Goal: Task Accomplishment & Management: Complete application form

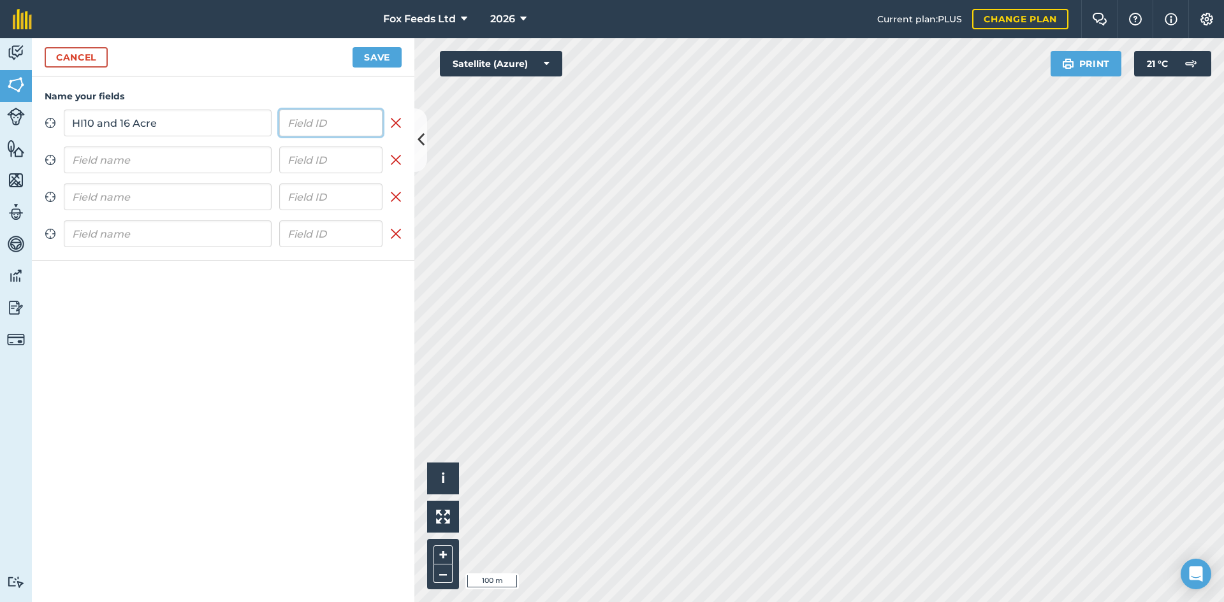
click at [321, 120] on input "text" at bounding box center [331, 123] width 104 height 27
click at [206, 124] on input "HI10 and 16 Acre" at bounding box center [168, 123] width 208 height 27
click at [1041, 0] on html "Fox Feeds Ltd 2026 Current plan : PLUS Change plan Farm Chat Help Info Settings…" at bounding box center [612, 301] width 1224 height 602
click at [785, 602] on html "Fox Feeds Ltd 2026 Current plan : PLUS Change plan Farm Chat Help Info Settings…" at bounding box center [612, 301] width 1224 height 602
click at [782, 602] on html "Fox Feeds Ltd 2026 Current plan : PLUS Change plan Farm Chat Help Info Settings…" at bounding box center [612, 301] width 1224 height 602
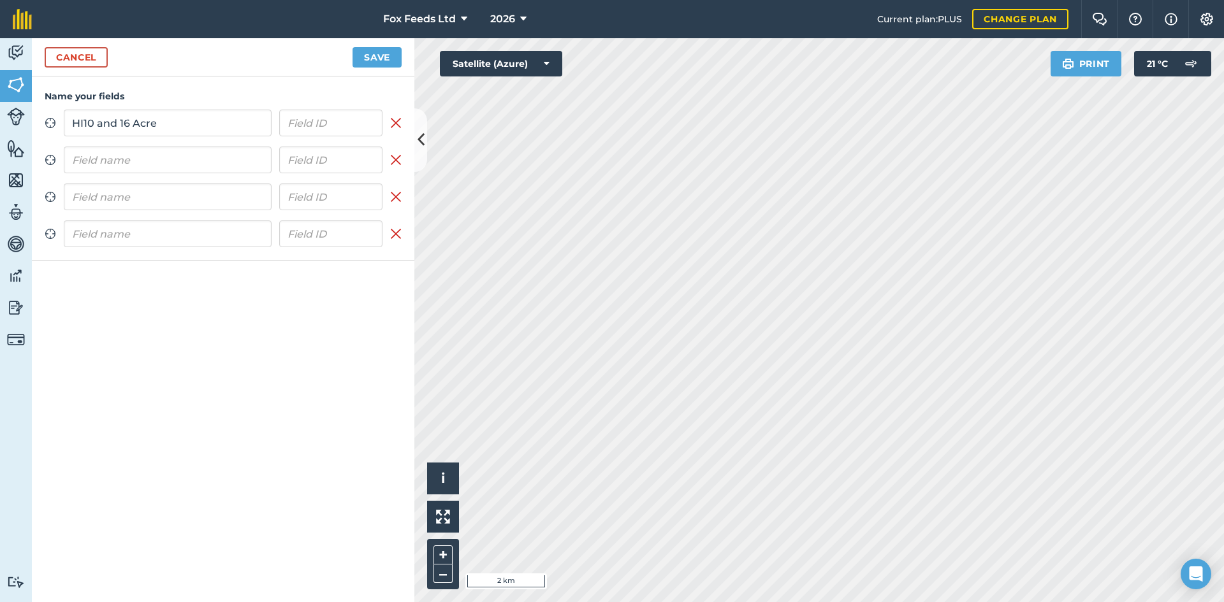
click at [818, 602] on html "Fox Feeds Ltd 2026 Current plan : PLUS Change plan Farm Chat Help Info Settings…" at bounding box center [612, 301] width 1224 height 602
click at [770, 602] on html "Fox Feeds Ltd 2026 Current plan : PLUS Change plan Farm Chat Help Info Settings…" at bounding box center [612, 301] width 1224 height 602
click at [822, 602] on html "Fox Feeds Ltd 2026 Current plan : PLUS Change plan Farm Chat Help Info Settings…" at bounding box center [612, 301] width 1224 height 602
click at [83, 124] on input "HI10 and 16 Acre" at bounding box center [168, 123] width 208 height 27
click at [83, 121] on input "HI10 and 16 Acre" at bounding box center [168, 123] width 208 height 27
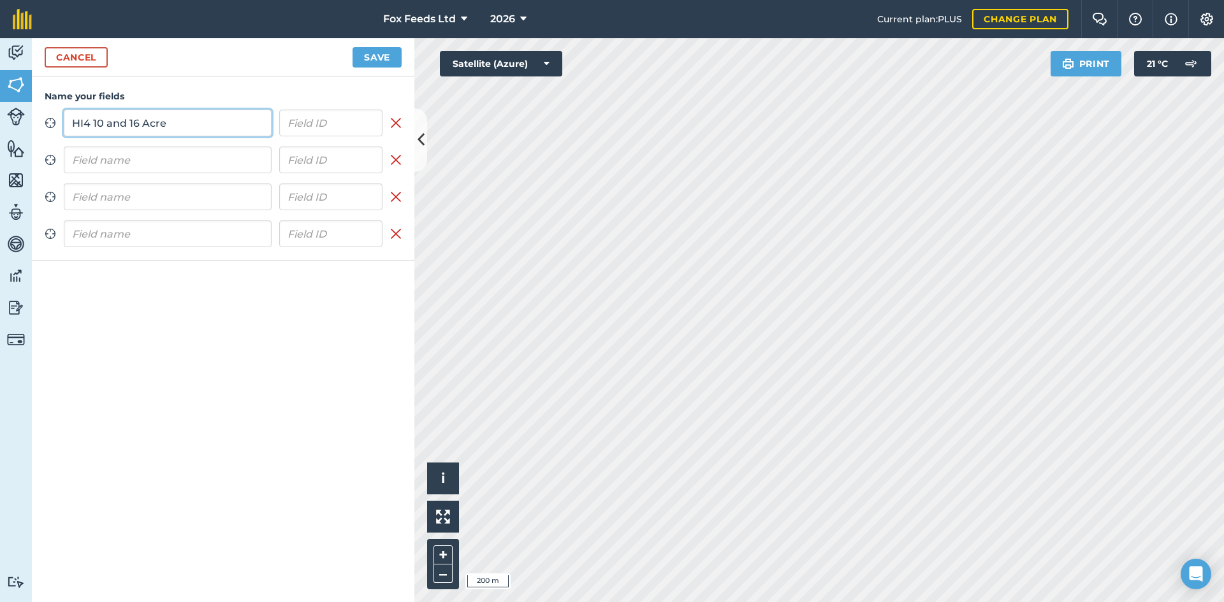
type input "HI4 10 and 16 Acre"
click at [145, 157] on input "text" at bounding box center [168, 160] width 208 height 27
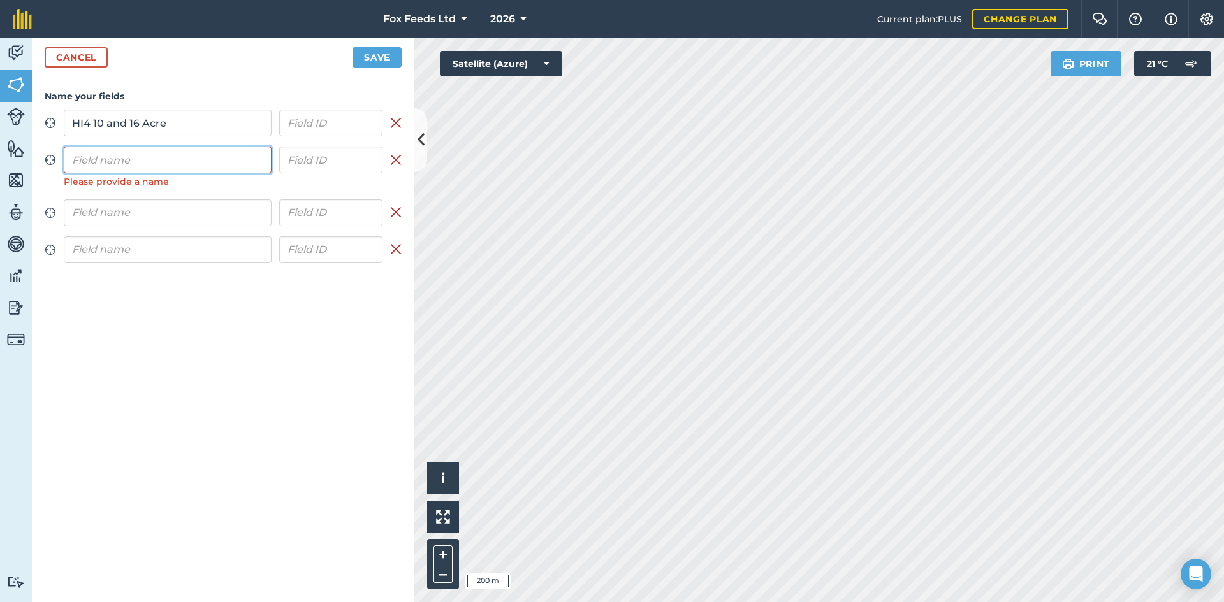
click at [154, 163] on input "text" at bounding box center [168, 160] width 208 height 27
click at [110, 161] on input "HI5 - 50acre" at bounding box center [168, 160] width 208 height 27
click at [121, 159] on input "HI5 - 50 acre" at bounding box center [168, 160] width 208 height 27
click at [144, 163] on input "HI5 - 50 Acre" at bounding box center [168, 160] width 208 height 27
type input "HI5 - 50 Acres"
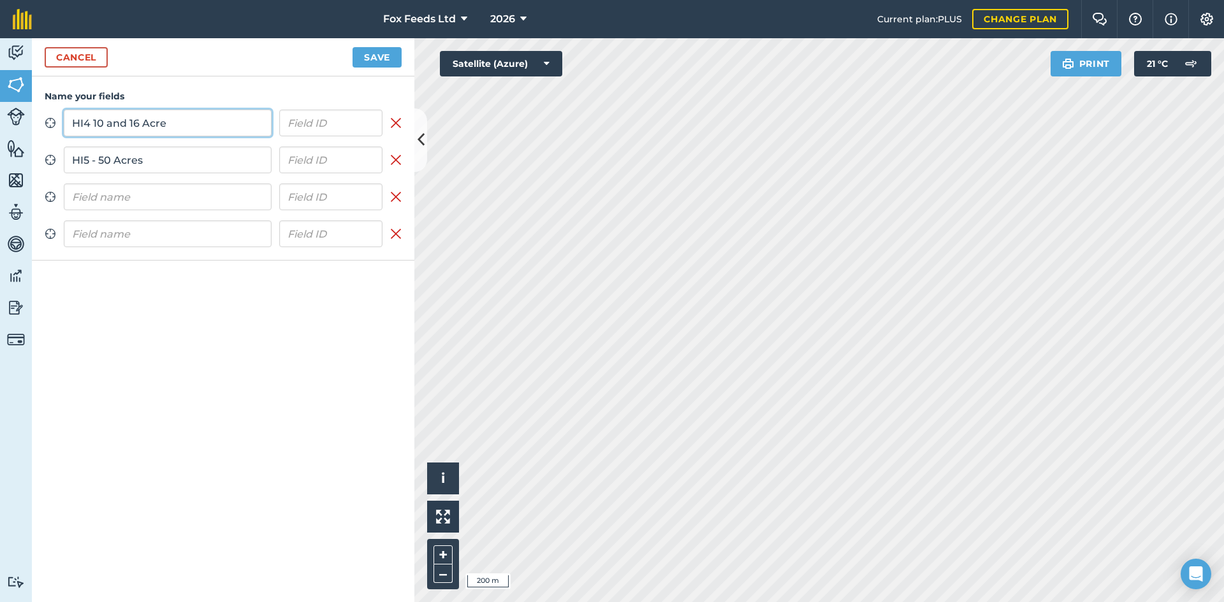
click at [94, 122] on input "HI4 10 and 16 Acre" at bounding box center [168, 123] width 208 height 27
type input "HI4 - 10 and 16 Acre"
click at [94, 199] on input "text" at bounding box center [168, 197] width 208 height 27
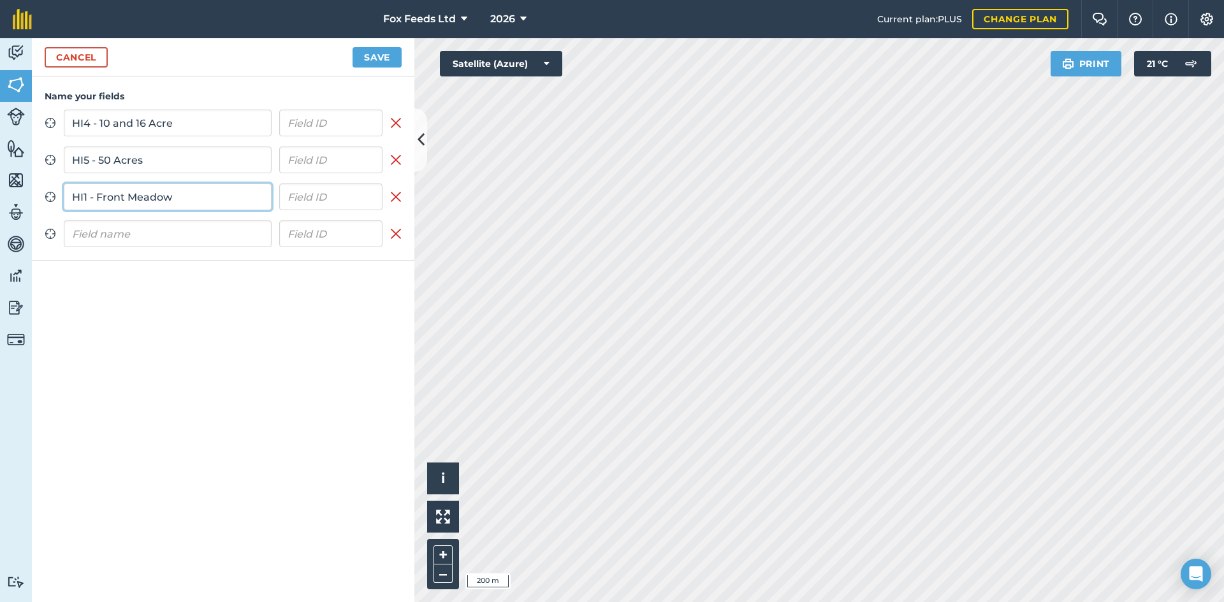
type input "HI1 - Front Meadow"
click at [97, 228] on input "text" at bounding box center [168, 234] width 208 height 27
click at [135, 240] on input "text" at bounding box center [168, 234] width 208 height 27
type input "HI3 - Moors/26 Acre"
click at [361, 57] on button "Save" at bounding box center [376, 57] width 49 height 20
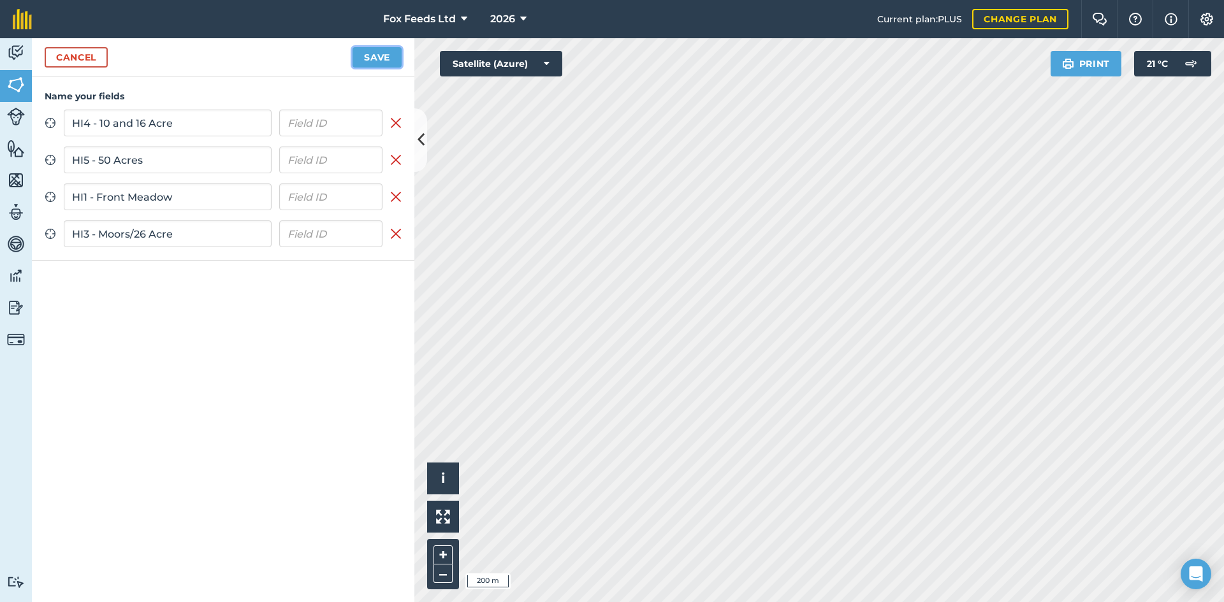
click at [375, 57] on button "Save" at bounding box center [376, 57] width 49 height 20
click at [364, 55] on button "Save" at bounding box center [376, 57] width 49 height 20
click at [638, 602] on html "Fox Feeds Ltd 2026 Current plan : PLUS Change plan Farm Chat Help Info Settings…" at bounding box center [612, 301] width 1224 height 602
click at [521, 602] on html "Fox Feeds Ltd 2026 Current plan : PLUS Change plan Farm Chat Help Info Settings…" at bounding box center [612, 301] width 1224 height 602
click at [693, 602] on html "Fox Feeds Ltd 2026 Current plan : PLUS Change plan Farm Chat Help Info Settings…" at bounding box center [612, 301] width 1224 height 602
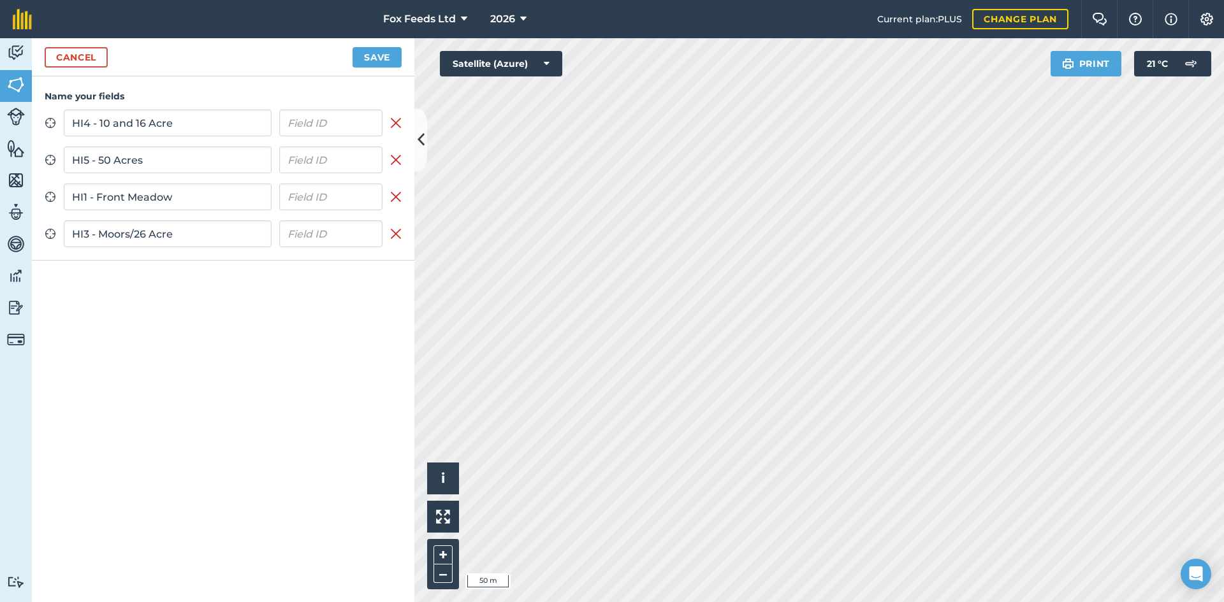
click at [656, 602] on html "Fox Feeds Ltd 2026 Current plan : PLUS Change plan Farm Chat Help Info Settings…" at bounding box center [612, 301] width 1224 height 602
click at [389, 58] on button "Save" at bounding box center [376, 57] width 49 height 20
click at [420, 136] on icon at bounding box center [420, 140] width 7 height 22
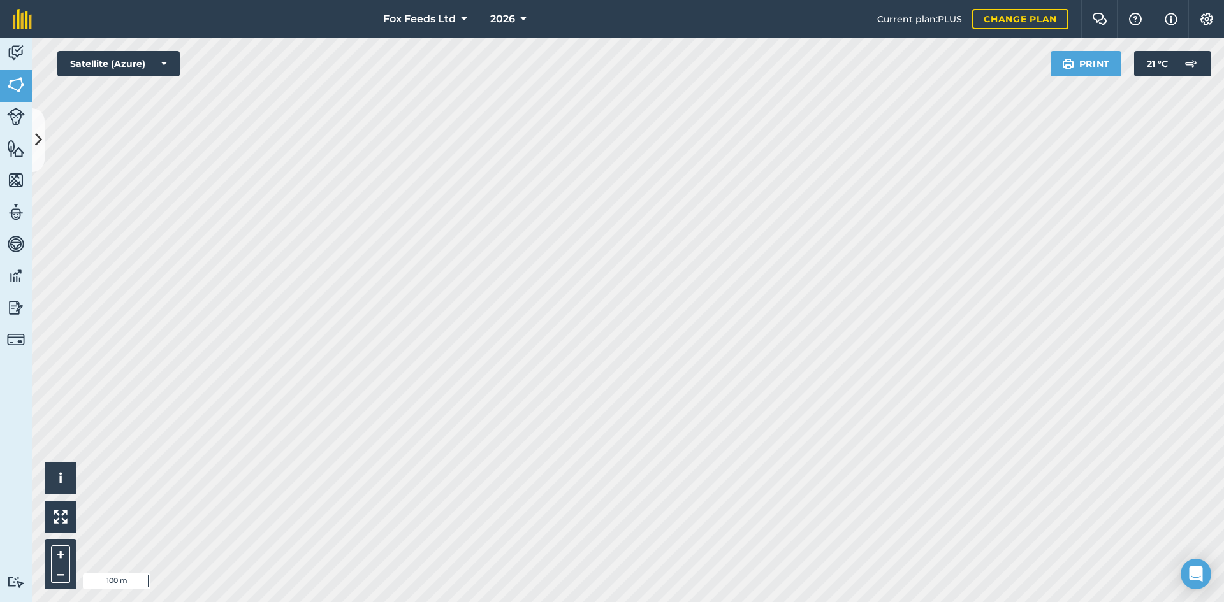
click at [780, 602] on html "Fox Feeds Ltd 2026 Current plan : PLUS Change plan Farm Chat Help Info Settings…" at bounding box center [612, 301] width 1224 height 602
click at [615, 602] on html "Fox Feeds Ltd 2026 Current plan : PLUS Change plan Farm Chat Help Info Settings…" at bounding box center [612, 301] width 1224 height 602
click at [17, 78] on img at bounding box center [16, 84] width 18 height 19
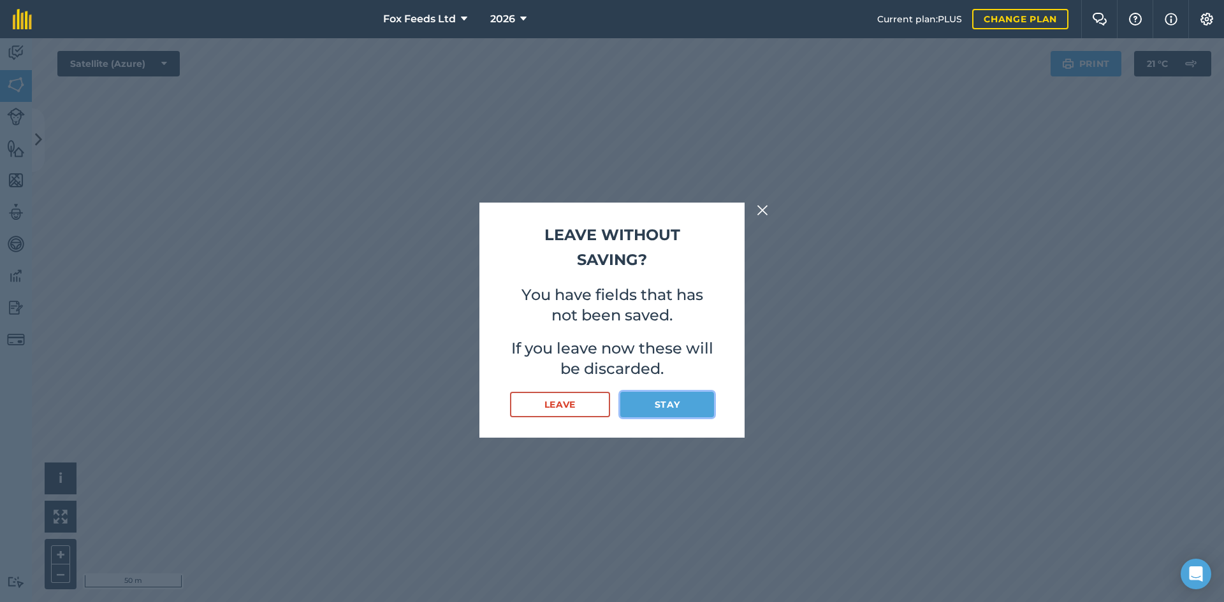
click at [657, 405] on button "Stay" at bounding box center [667, 404] width 94 height 25
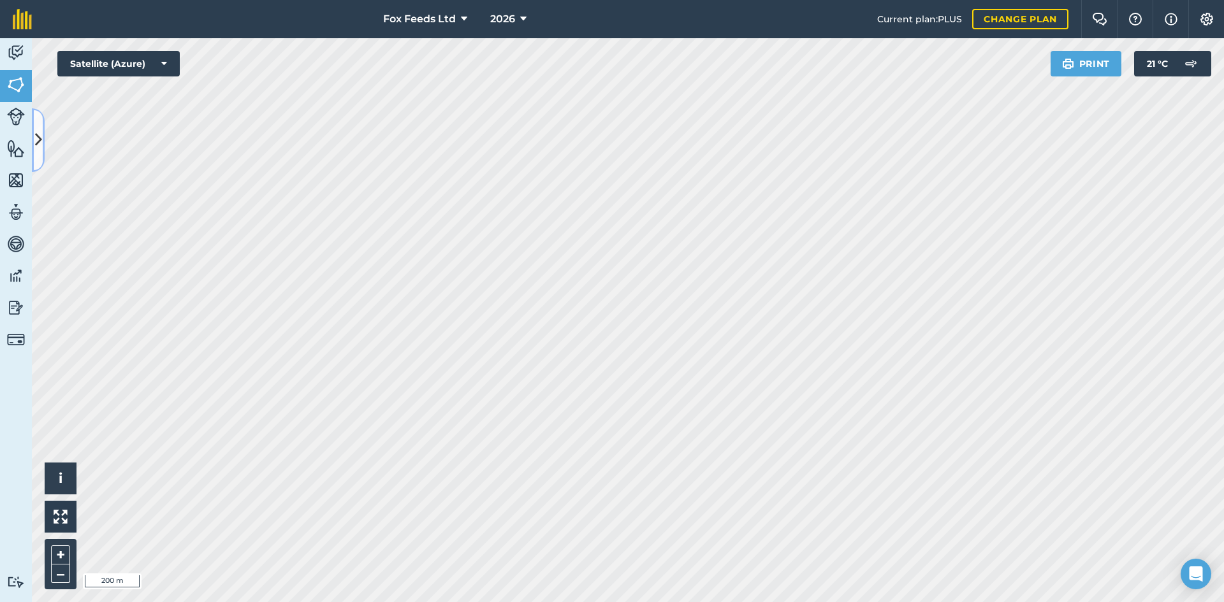
click at [40, 145] on icon at bounding box center [38, 140] width 7 height 22
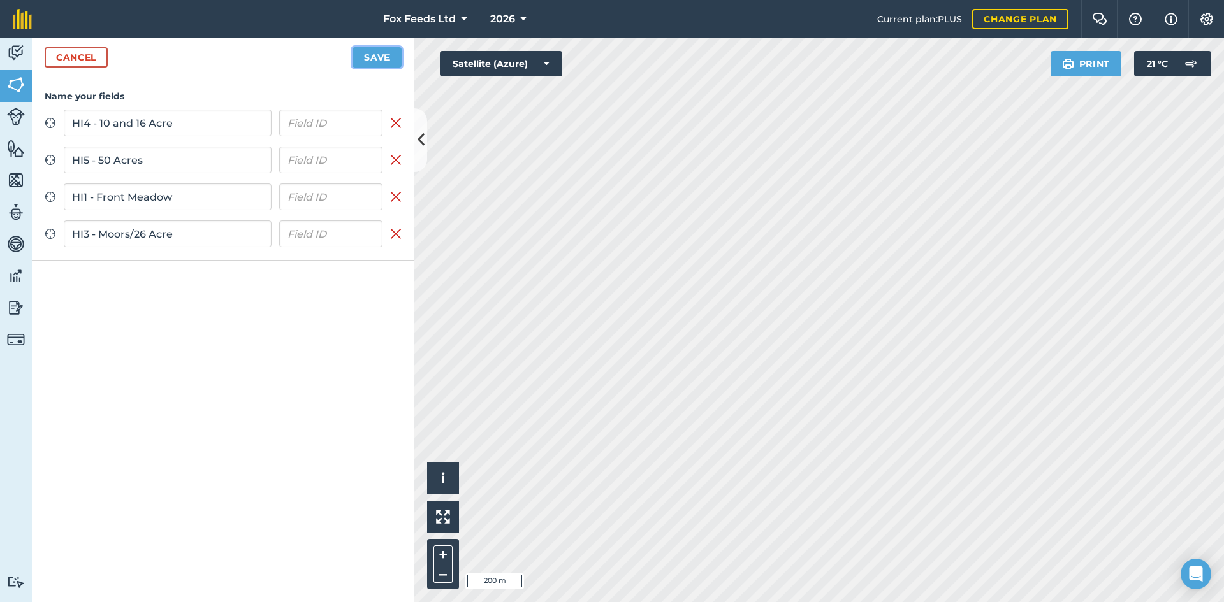
click at [372, 59] on button "Save" at bounding box center [376, 57] width 49 height 20
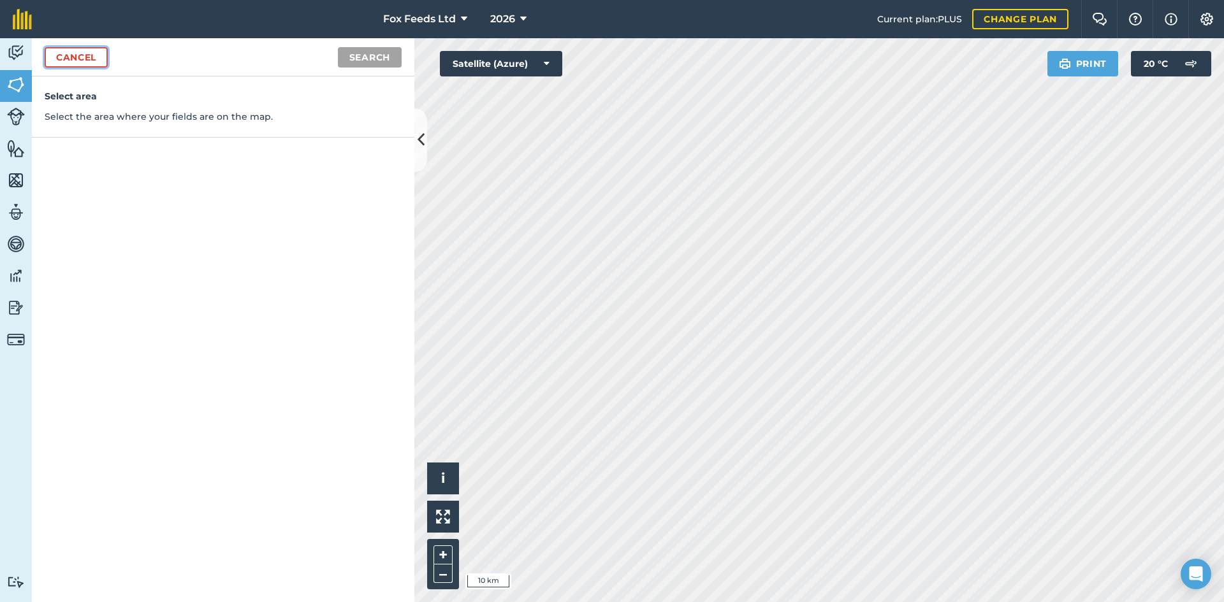
click at [75, 58] on link "Cancel" at bounding box center [76, 57] width 63 height 20
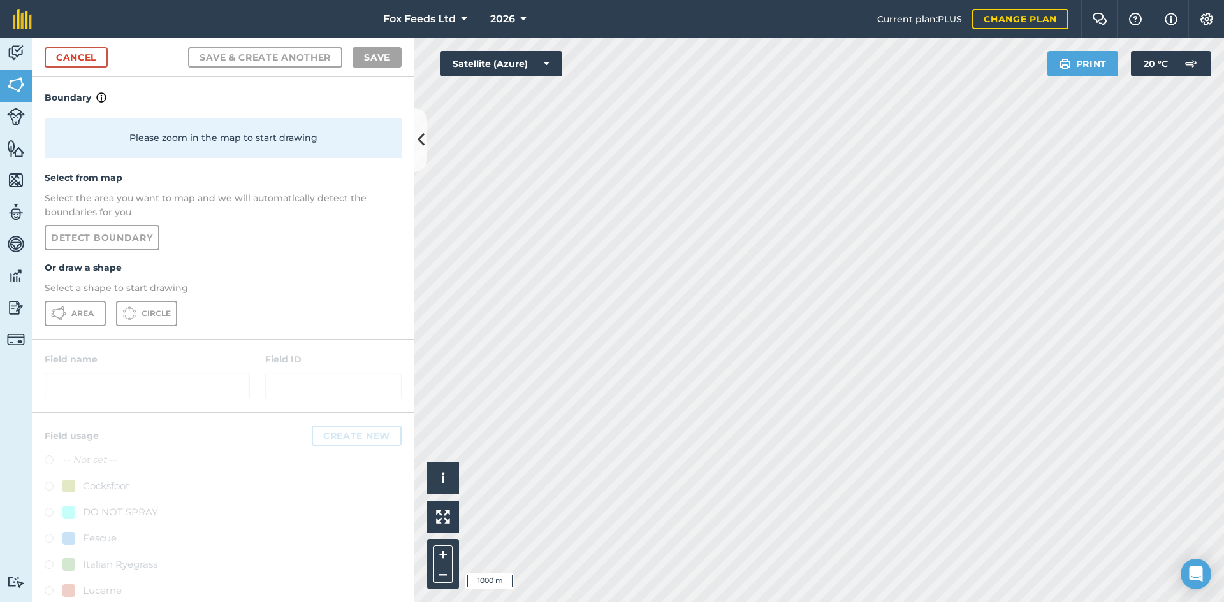
click at [361, 263] on h4 "Or draw a shape" at bounding box center [223, 268] width 357 height 14
click at [78, 64] on link "Cancel" at bounding box center [76, 57] width 63 height 20
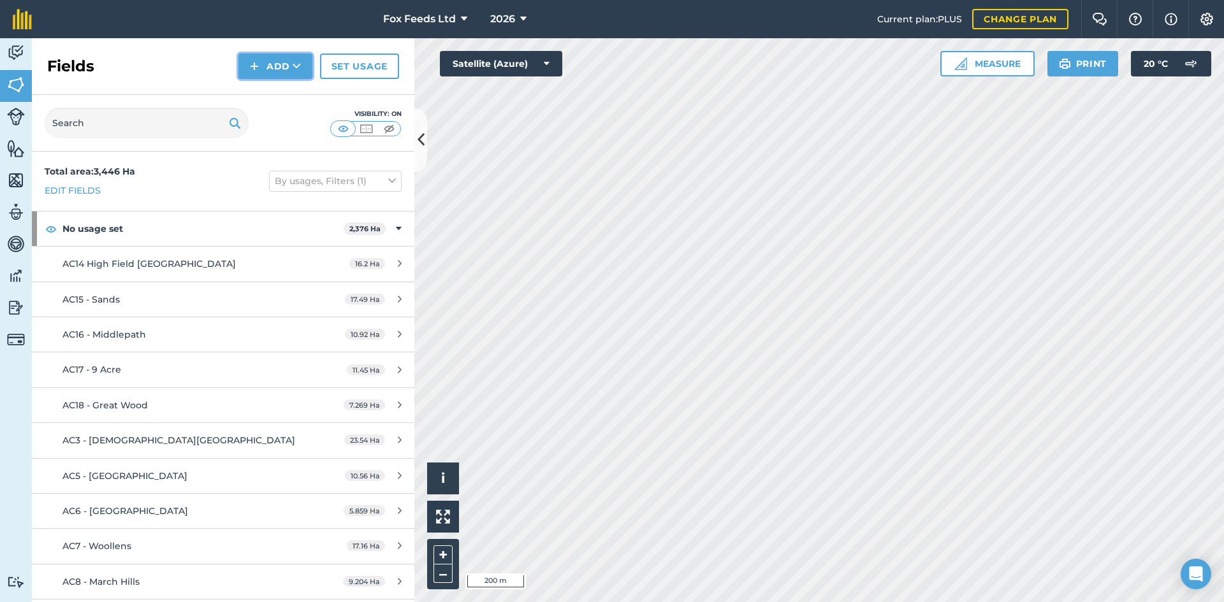
click at [297, 66] on icon at bounding box center [297, 66] width 8 height 13
click at [302, 97] on link "Draw" at bounding box center [275, 95] width 70 height 28
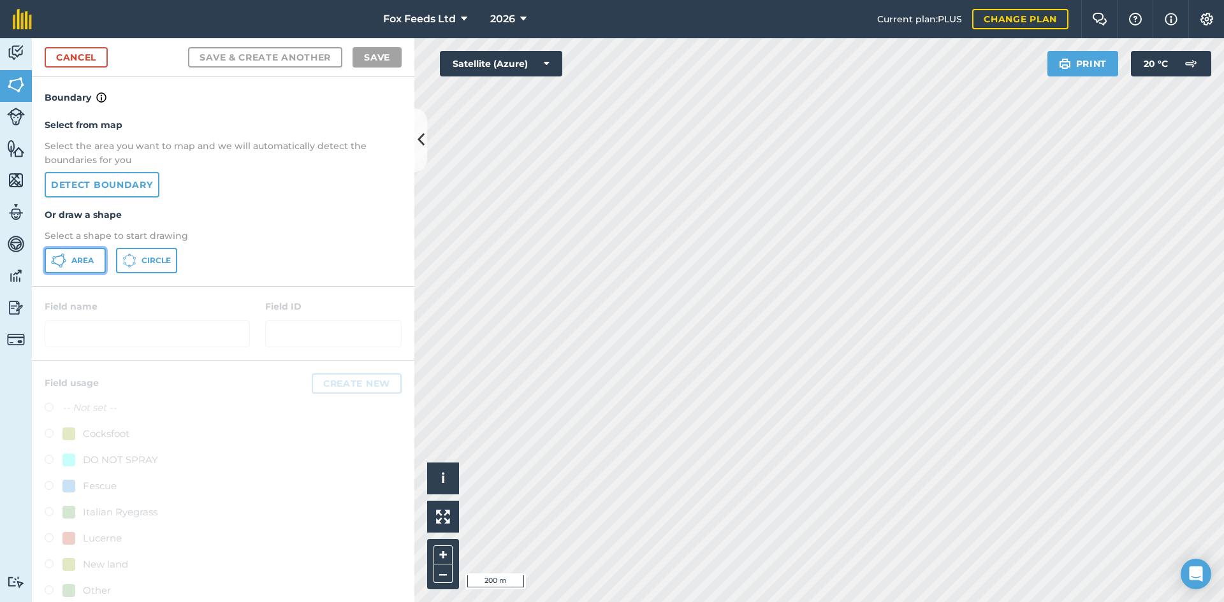
click at [76, 262] on span "Area" at bounding box center [82, 261] width 22 height 10
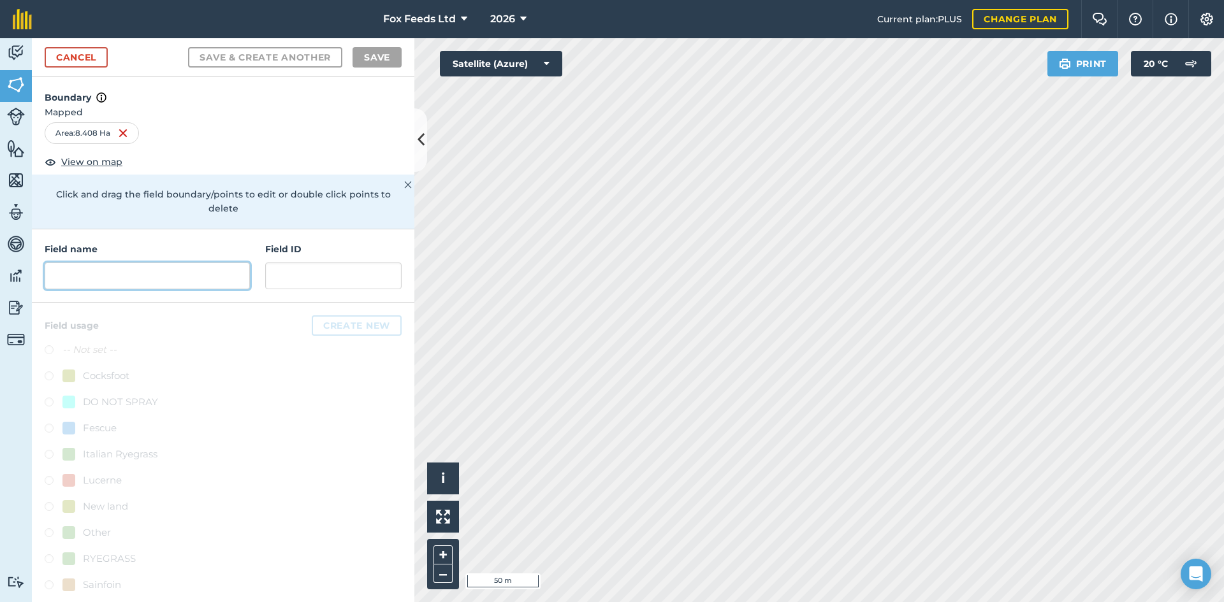
click at [117, 278] on input "text" at bounding box center [147, 276] width 205 height 27
click at [138, 279] on input "text" at bounding box center [147, 276] width 205 height 27
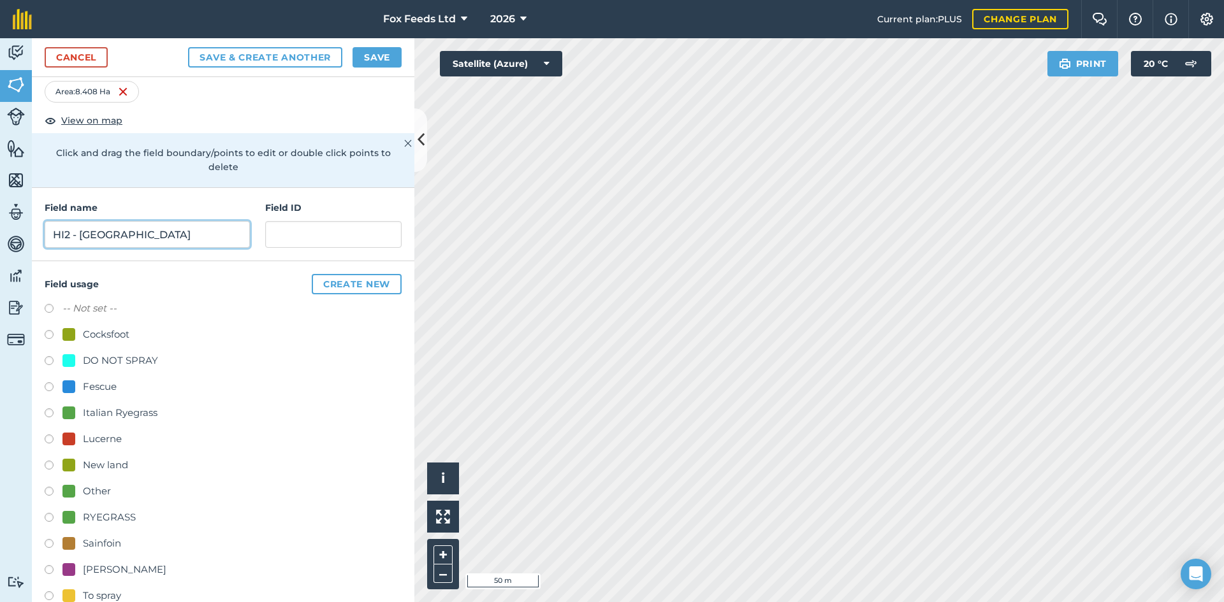
scroll to position [64, 0]
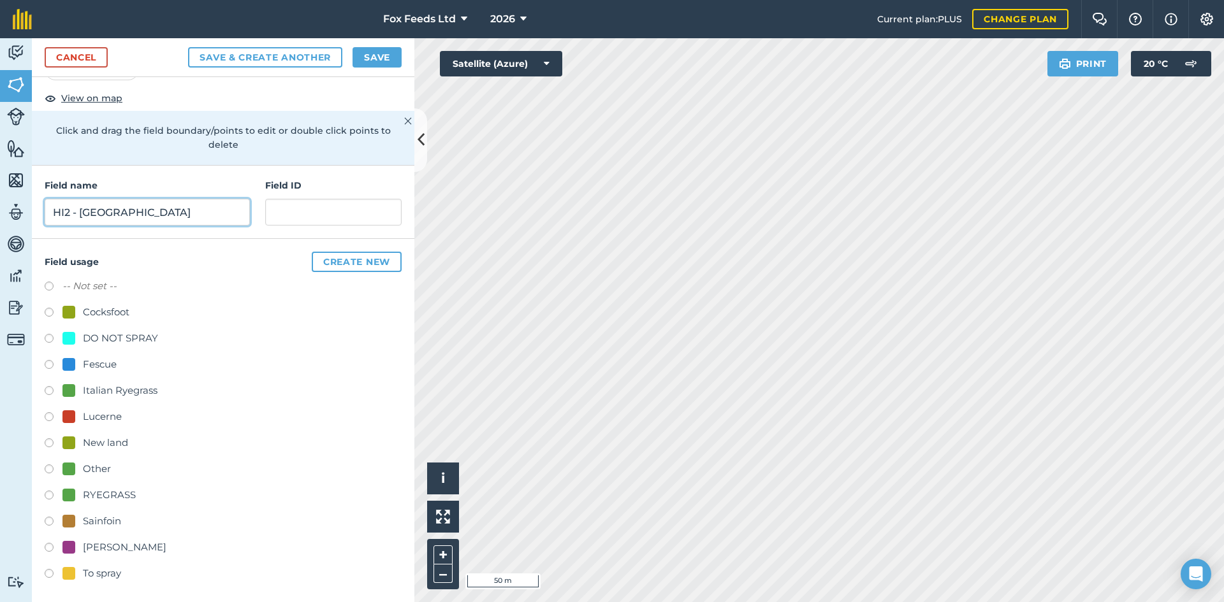
type input "HI2 - Hillfield"
click at [50, 389] on label at bounding box center [54, 392] width 18 height 13
radio input "true"
drag, startPoint x: 377, startPoint y: 333, endPoint x: 389, endPoint y: 354, distance: 24.3
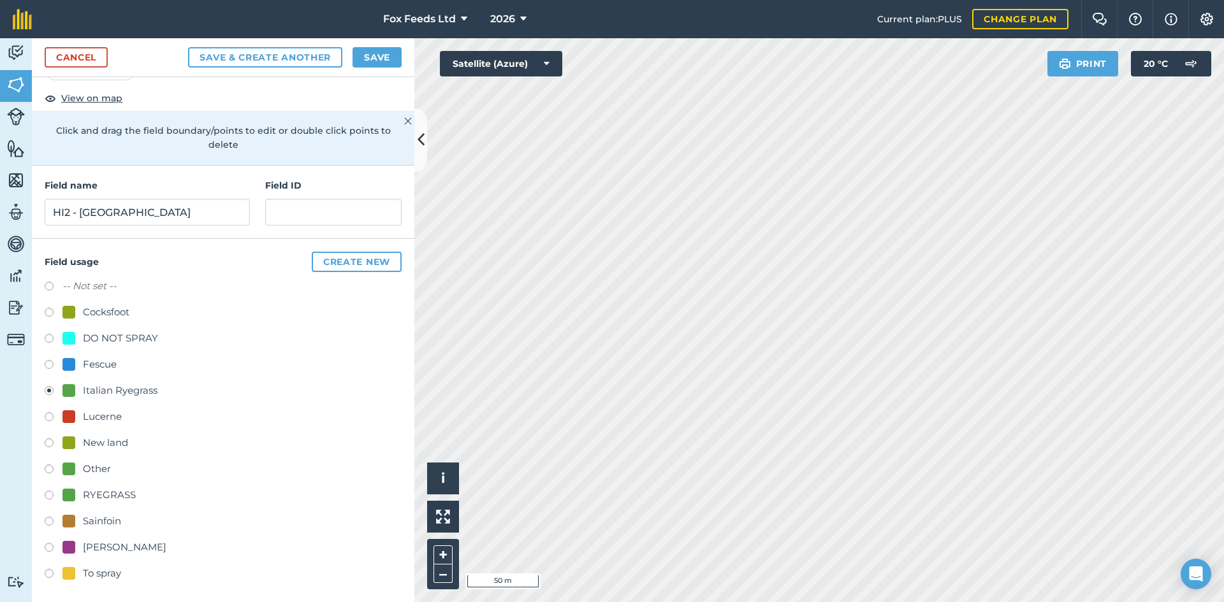
click at [389, 354] on div "-- Not set -- Cocksfoot DO NOT SPRAY Fescue Italian Ryegrass Lucerne New land O…" at bounding box center [223, 432] width 357 height 306
click at [372, 62] on button "Save" at bounding box center [376, 57] width 49 height 20
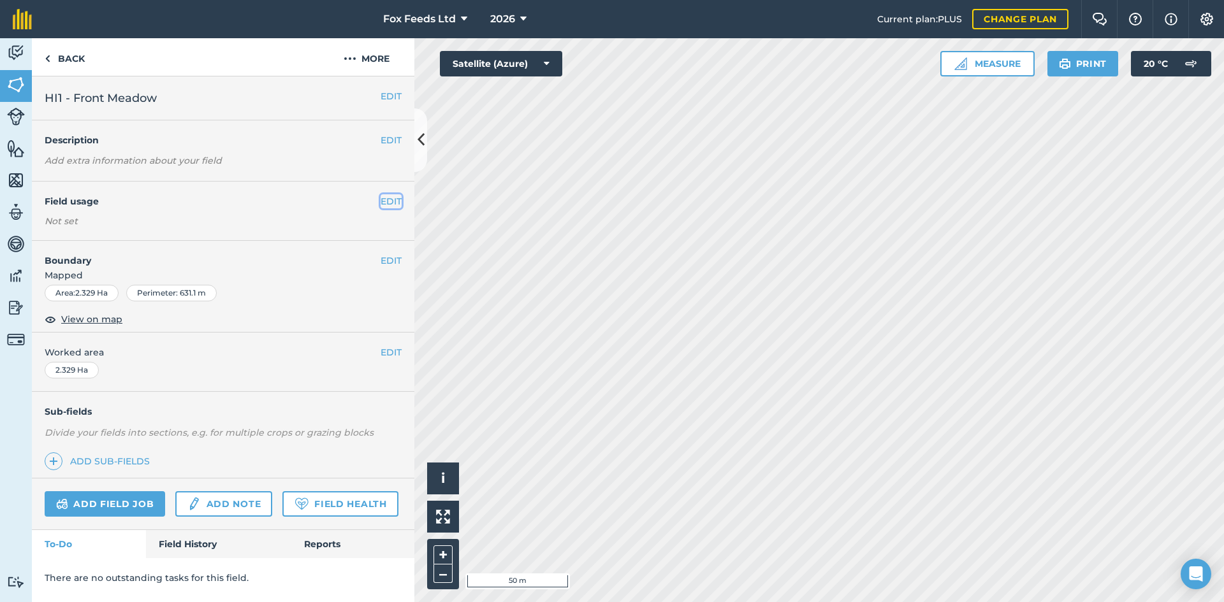
click at [384, 202] on button "EDIT" at bounding box center [390, 201] width 21 height 14
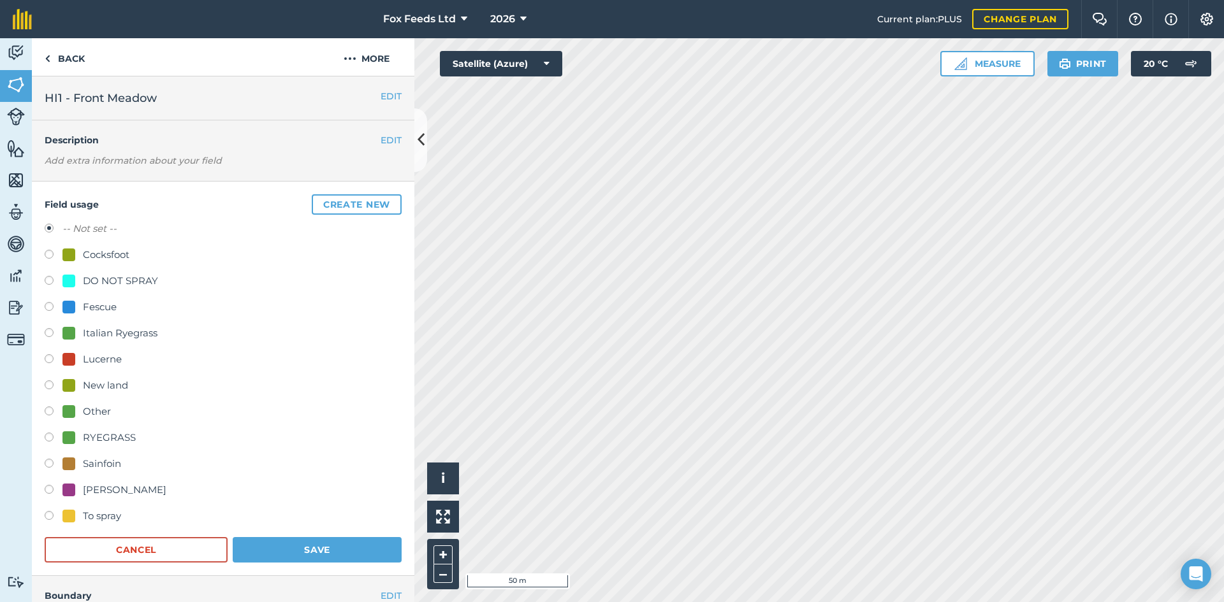
click at [48, 332] on label at bounding box center [54, 334] width 18 height 13
radio input "true"
radio input "false"
click at [297, 547] on button "Save" at bounding box center [317, 549] width 169 height 25
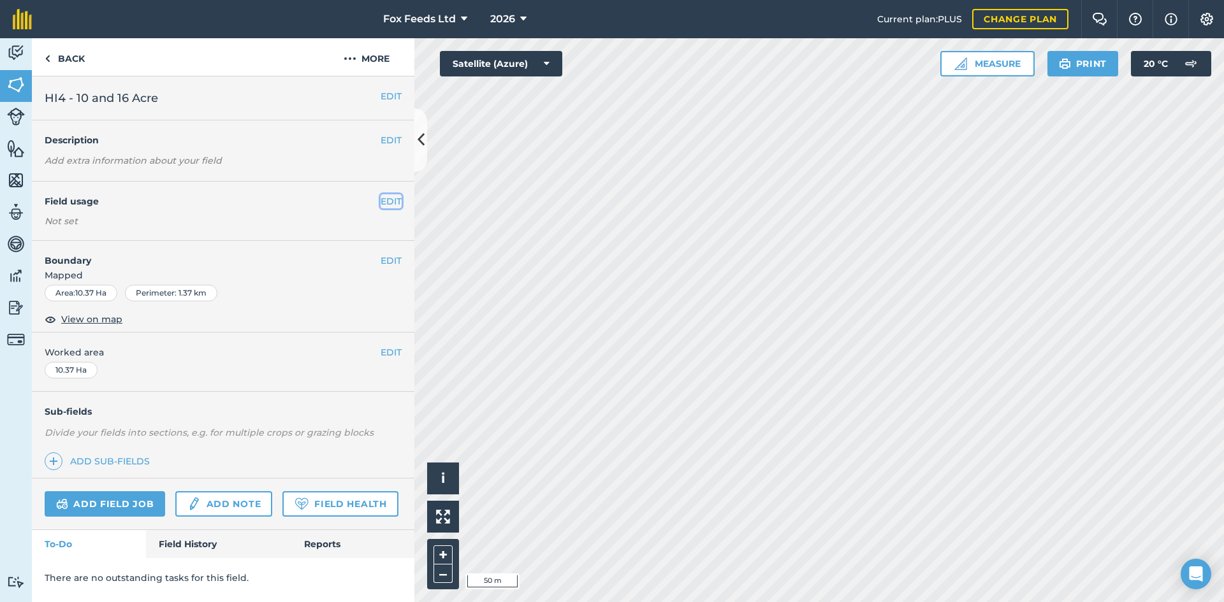
click at [395, 203] on button "EDIT" at bounding box center [390, 201] width 21 height 14
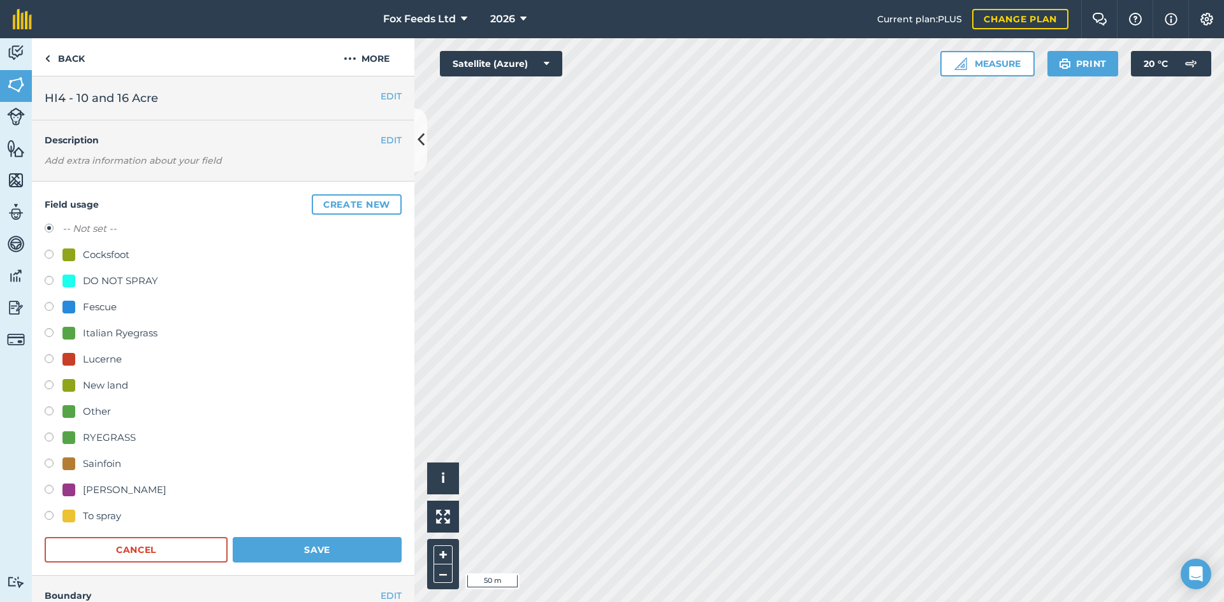
click at [45, 334] on label at bounding box center [54, 334] width 18 height 13
radio input "true"
radio input "false"
click at [260, 547] on button "Save" at bounding box center [317, 549] width 169 height 25
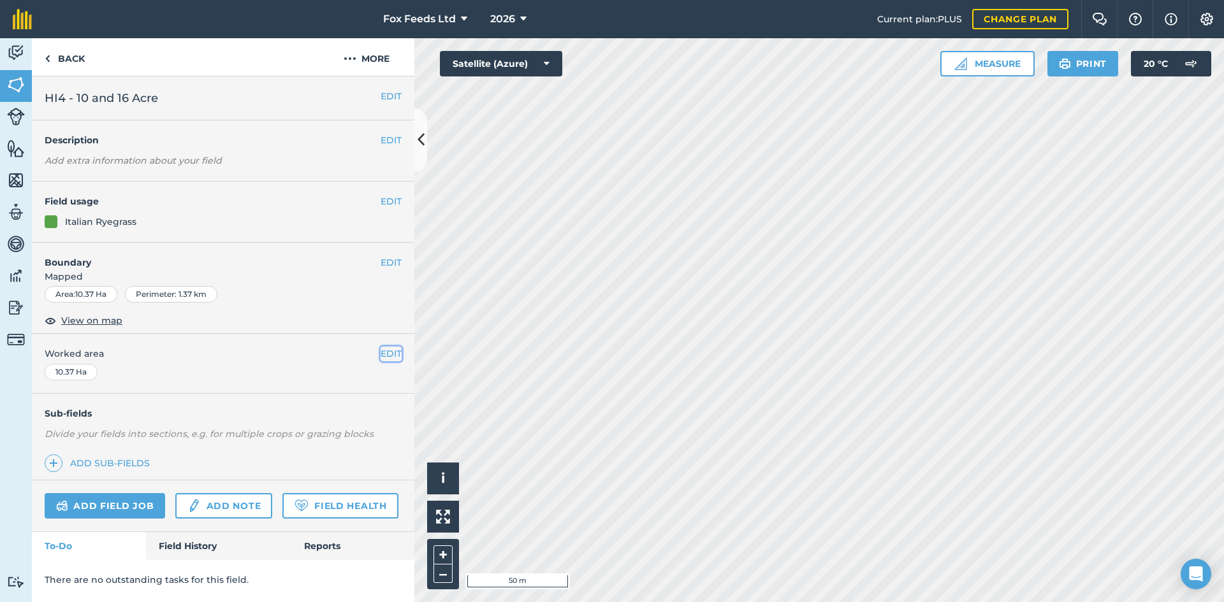
click at [392, 356] on button "EDIT" at bounding box center [390, 354] width 21 height 14
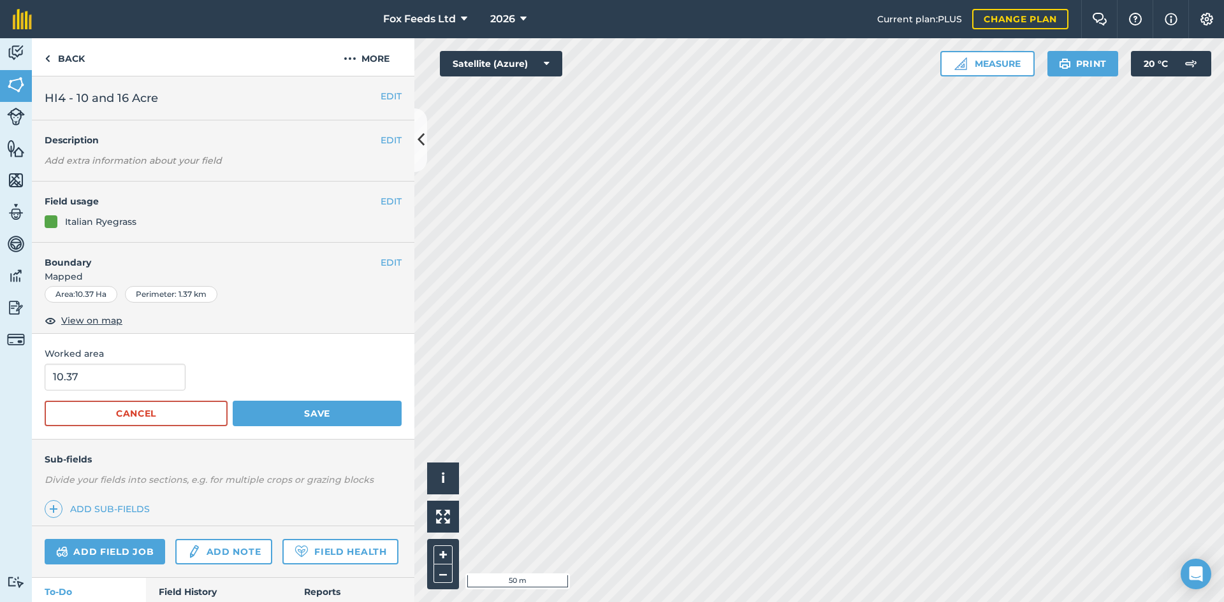
click at [277, 317] on div "EDIT Boundary Mapped Area : 10.37 Ha Perimeter : 1.37 km View on map" at bounding box center [223, 289] width 382 height 92
click at [179, 410] on button "Cancel" at bounding box center [136, 413] width 183 height 25
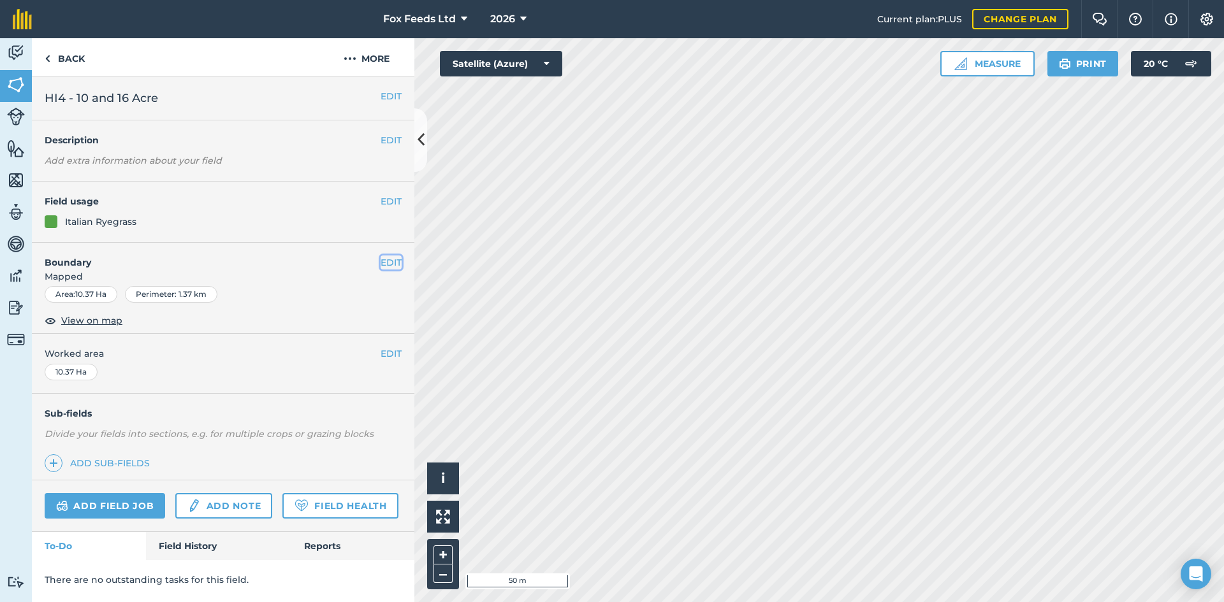
click at [399, 267] on button "EDIT" at bounding box center [390, 263] width 21 height 14
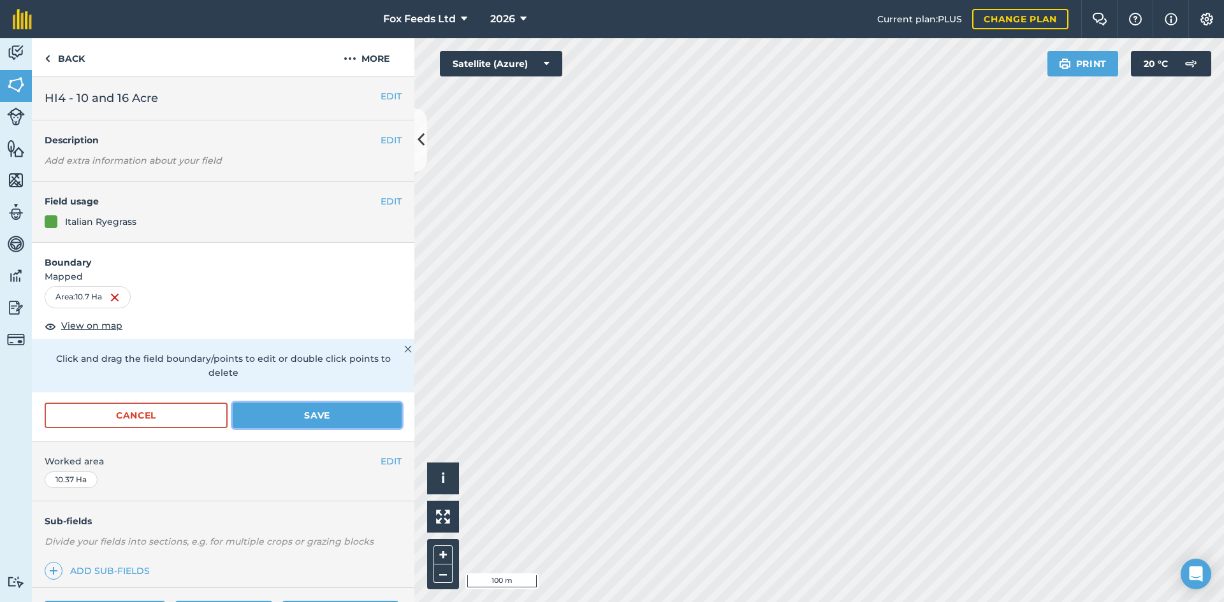
click at [357, 416] on button "Save" at bounding box center [317, 415] width 169 height 25
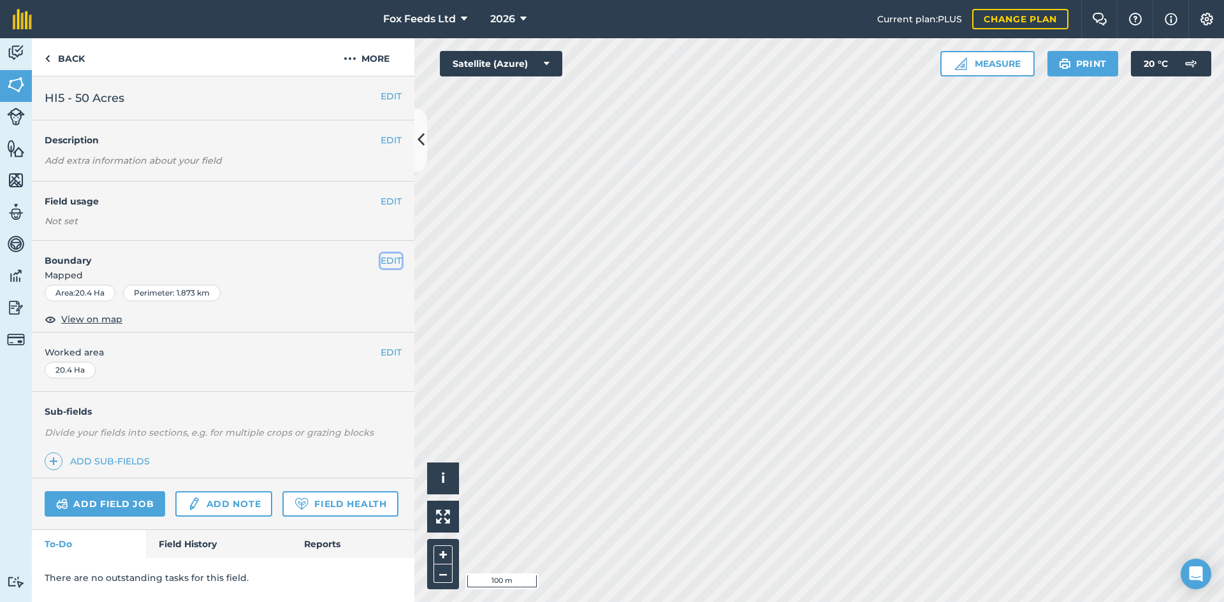
click at [401, 257] on button "EDIT" at bounding box center [390, 261] width 21 height 14
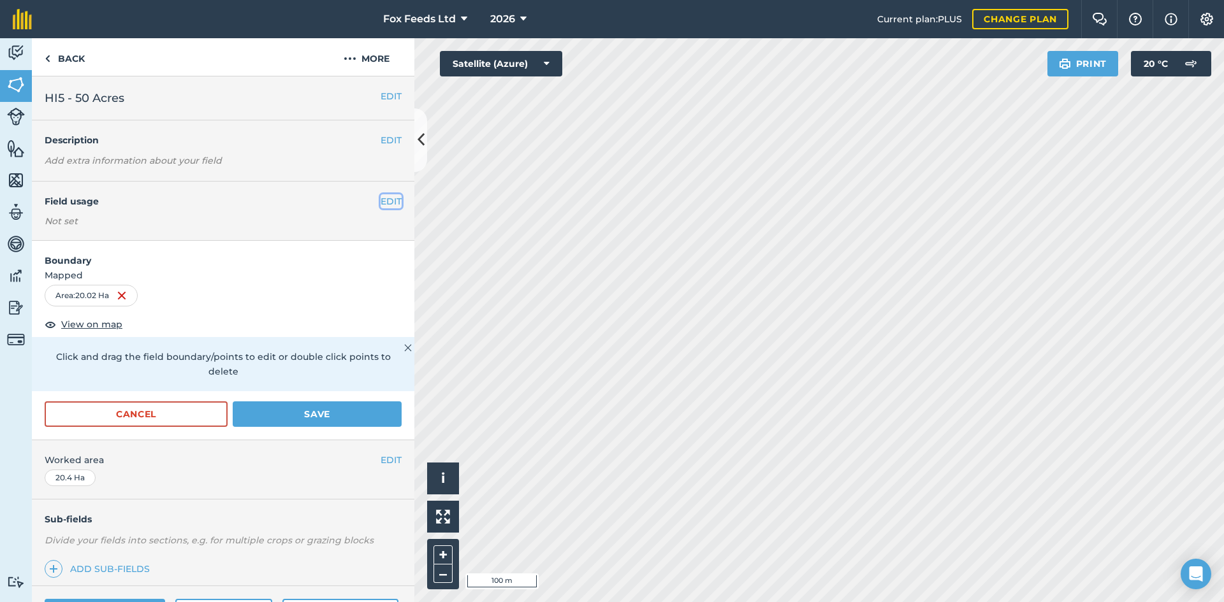
click at [380, 196] on button "EDIT" at bounding box center [390, 201] width 21 height 14
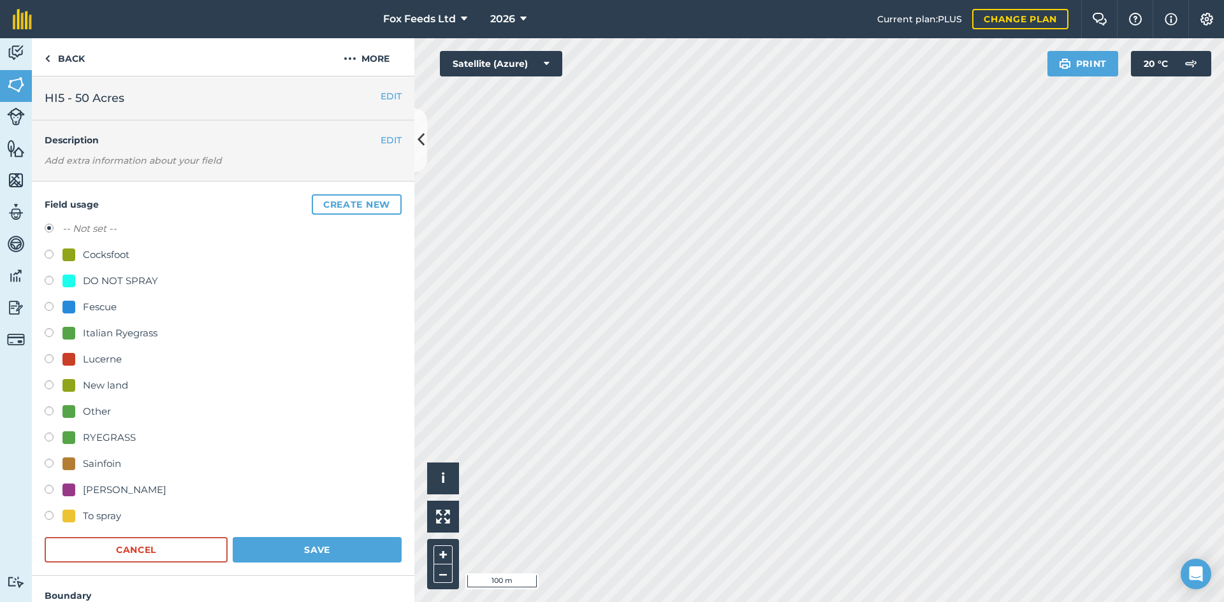
click at [47, 335] on label at bounding box center [54, 334] width 18 height 13
radio input "true"
radio input "false"
click at [296, 551] on button "Save" at bounding box center [317, 549] width 169 height 25
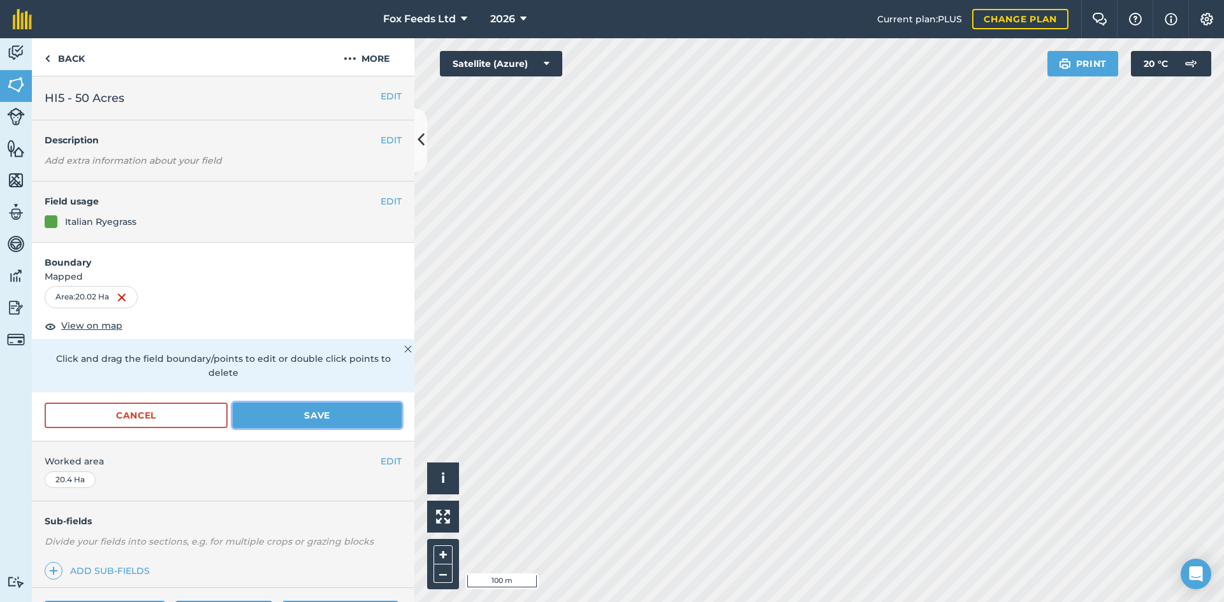
click at [331, 414] on button "Save" at bounding box center [317, 415] width 169 height 25
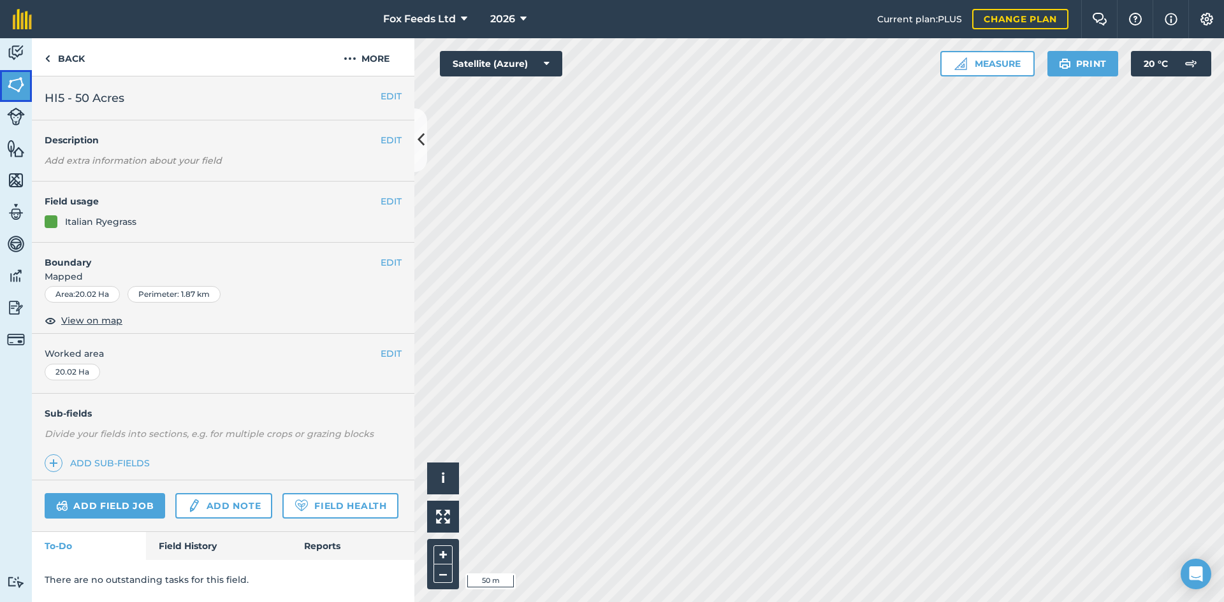
click at [24, 83] on img at bounding box center [16, 84] width 18 height 19
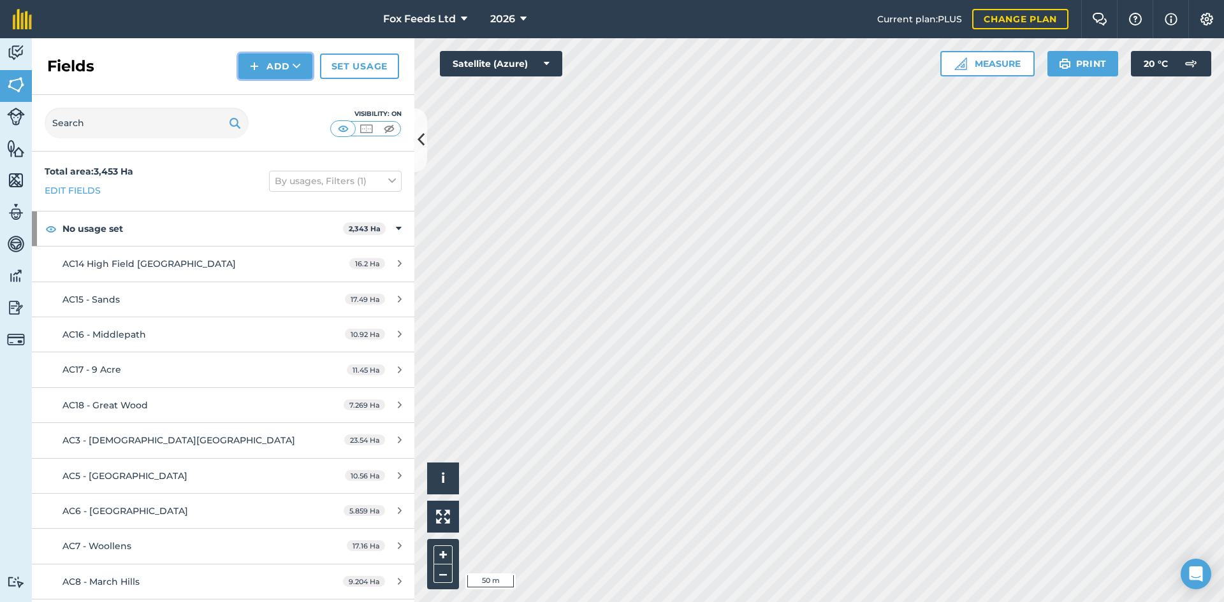
click at [280, 67] on button "Add" at bounding box center [275, 66] width 74 height 25
click at [287, 92] on link "Draw" at bounding box center [275, 95] width 70 height 28
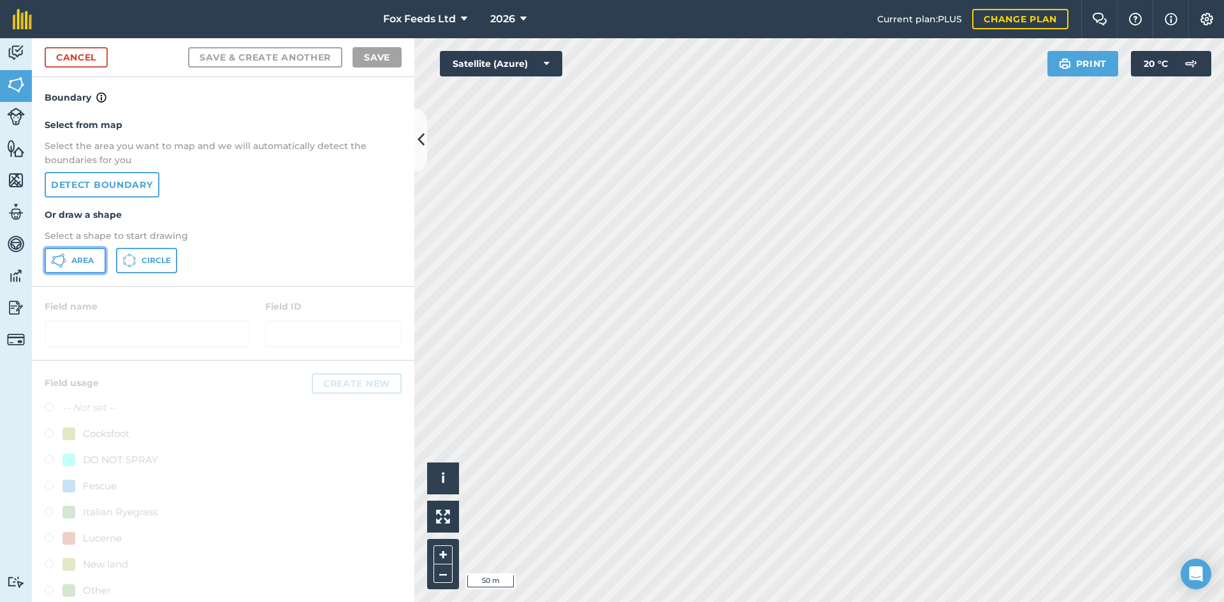
click at [87, 269] on button "Area" at bounding box center [75, 260] width 61 height 25
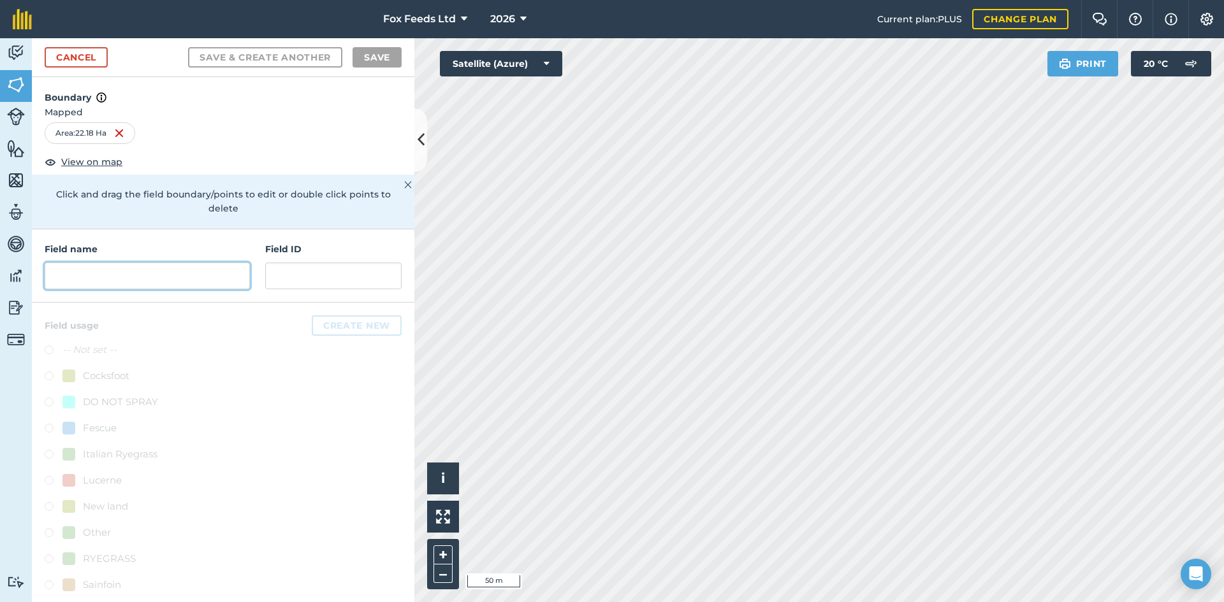
click at [148, 284] on input "text" at bounding box center [147, 276] width 205 height 27
click at [107, 267] on input "text" at bounding box center [147, 276] width 205 height 27
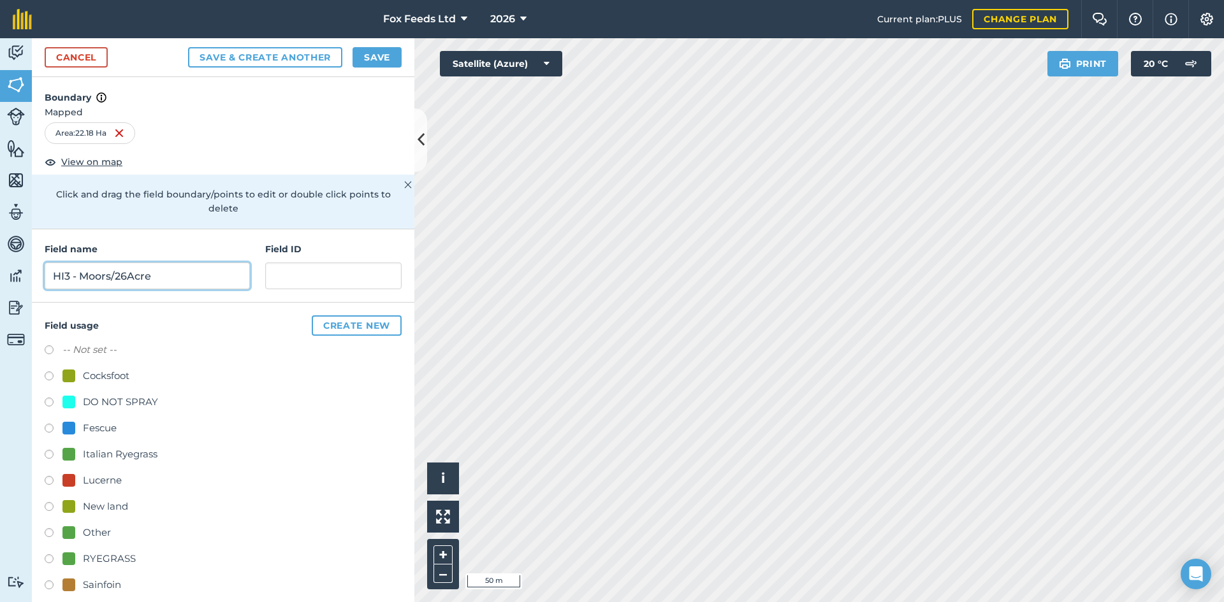
click at [128, 278] on input "HI3 - Moors/26Acre" at bounding box center [147, 276] width 205 height 27
type input "HI3 - Moors/26 Acre"
click at [366, 62] on button "Save" at bounding box center [376, 57] width 49 height 20
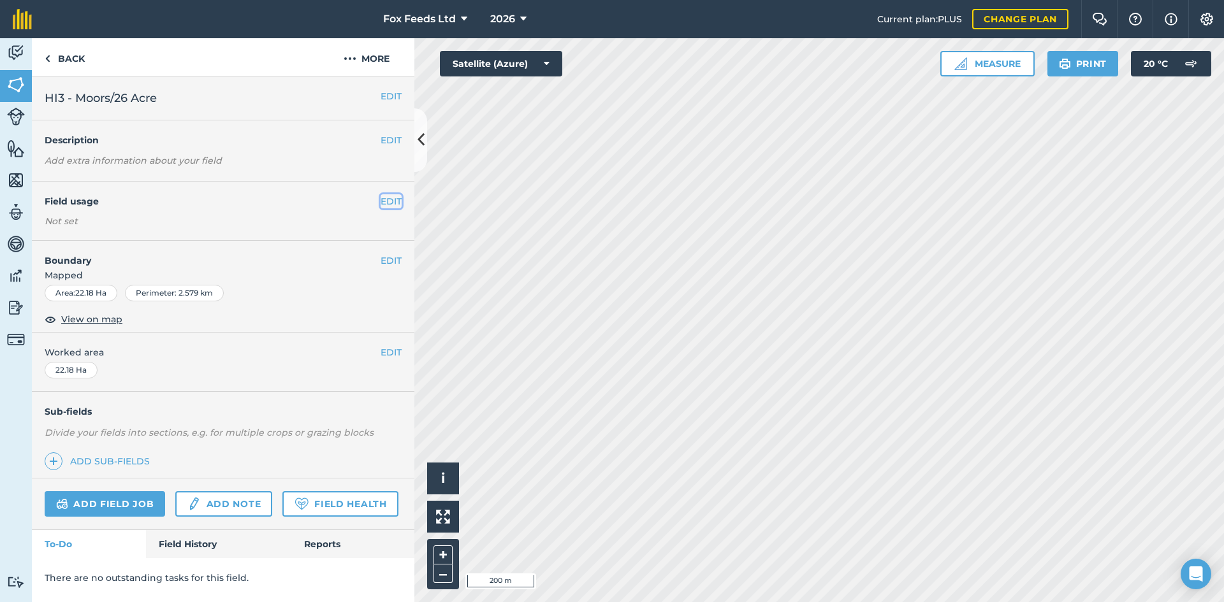
click at [389, 201] on button "EDIT" at bounding box center [390, 201] width 21 height 14
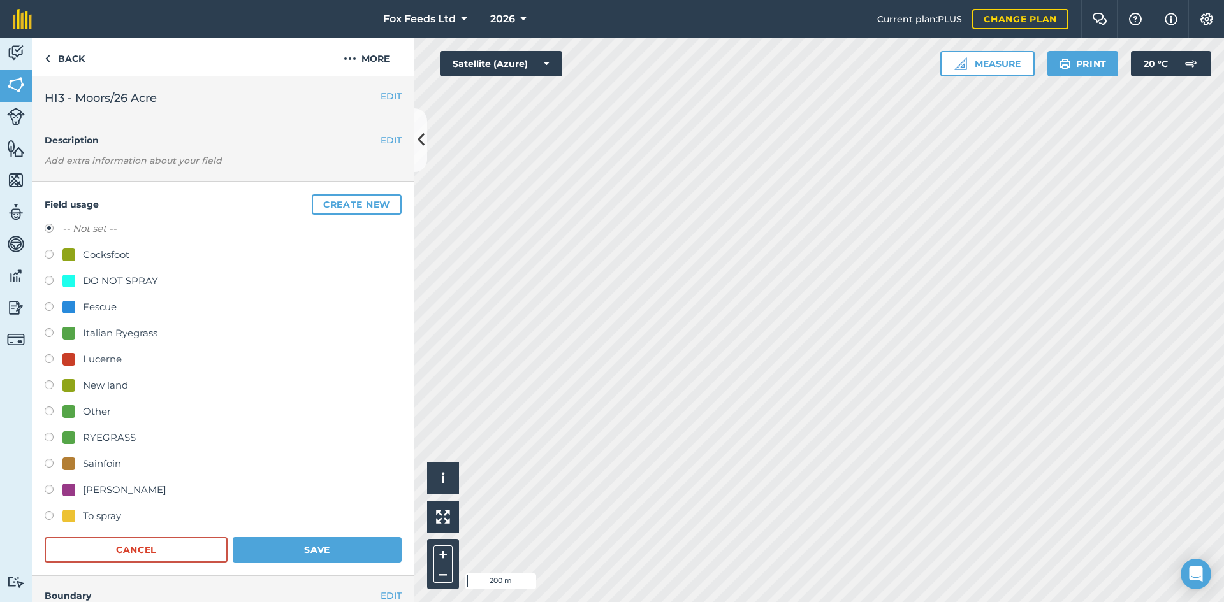
click at [52, 331] on label at bounding box center [54, 334] width 18 height 13
radio input "true"
radio input "false"
click at [291, 559] on button "Save" at bounding box center [317, 549] width 169 height 25
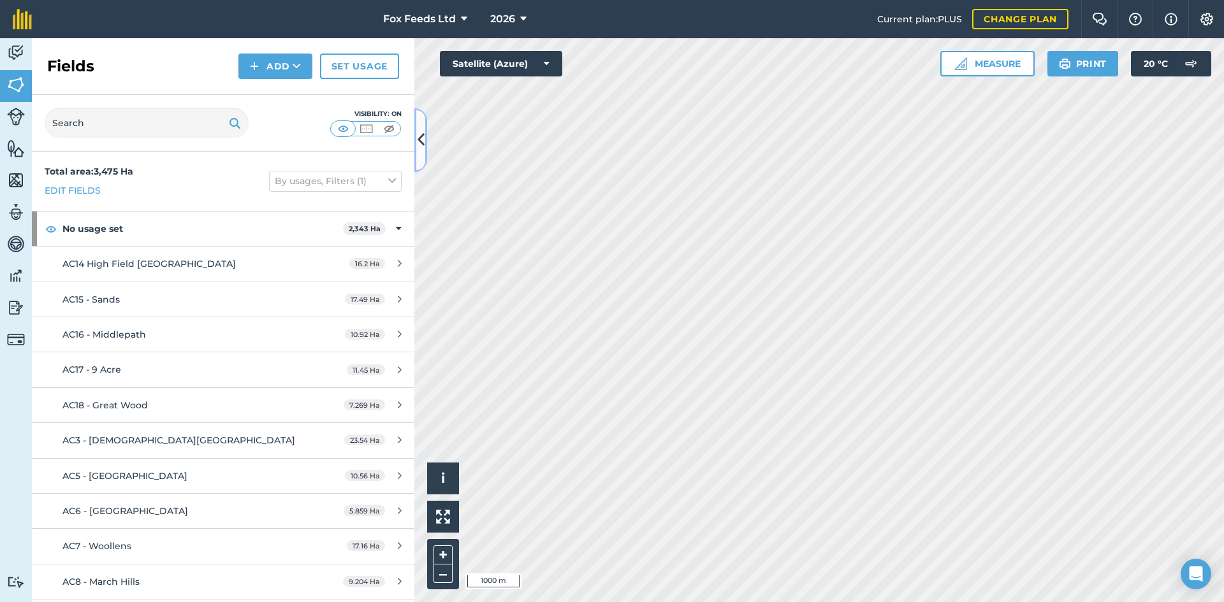
click at [417, 137] on icon at bounding box center [420, 140] width 7 height 22
